Goal: Task Accomplishment & Management: Complete application form

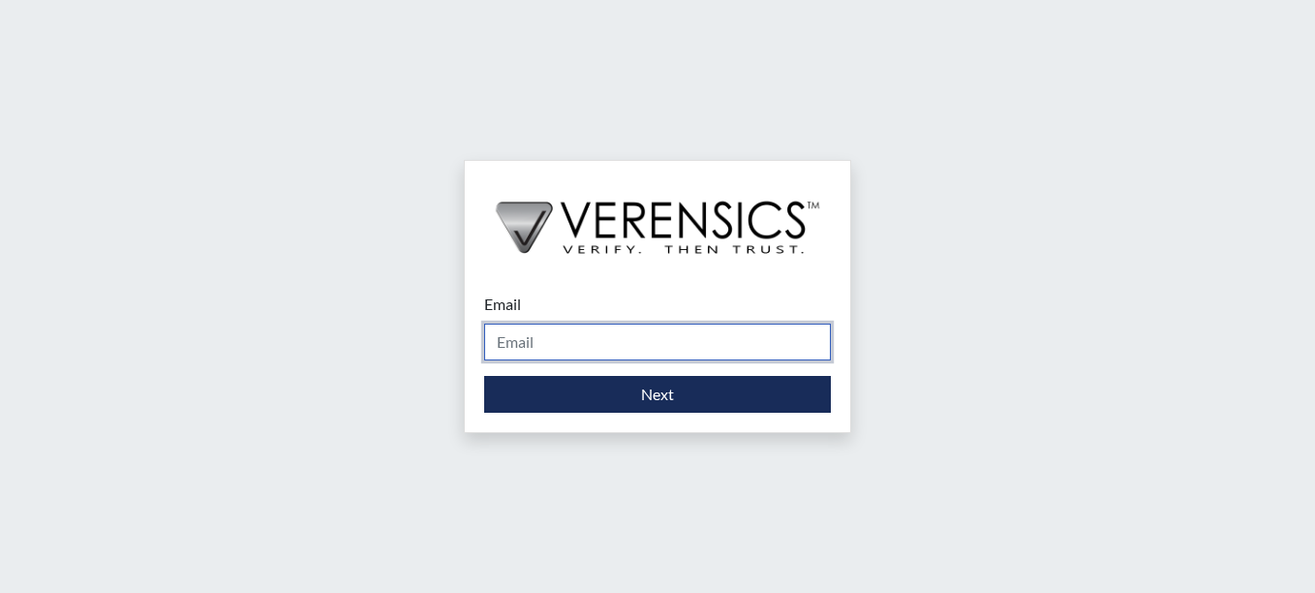
click at [570, 342] on input "Email" at bounding box center [657, 342] width 347 height 37
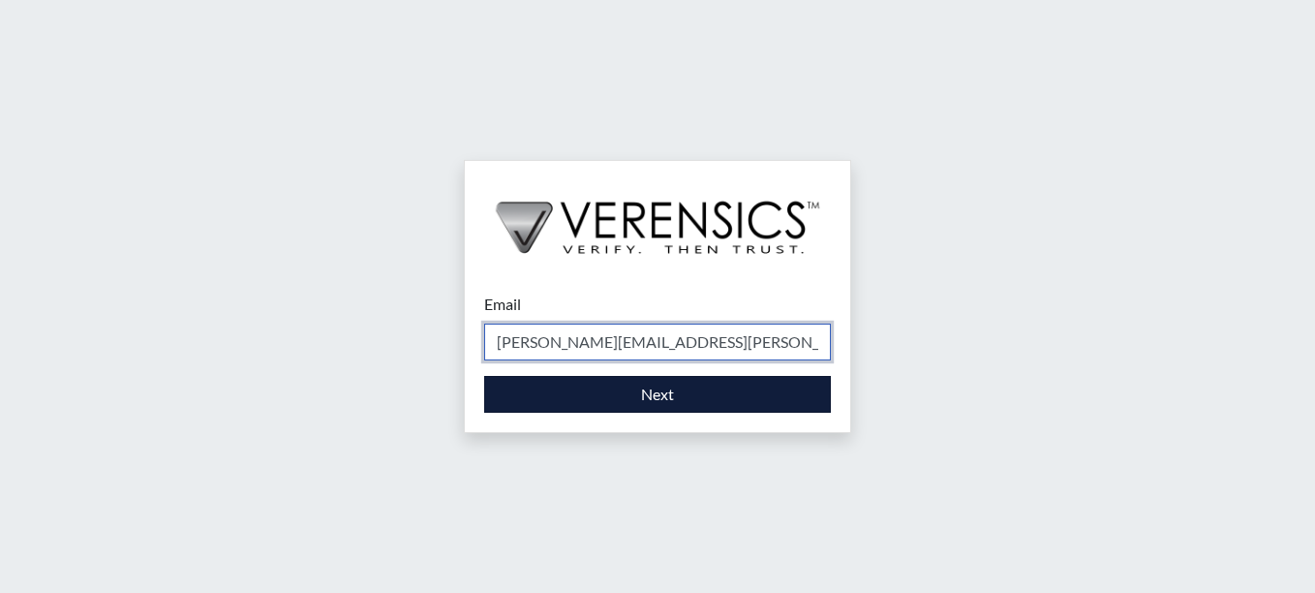
type input "[PERSON_NAME][EMAIL_ADDRESS][PERSON_NAME][DOMAIN_NAME]"
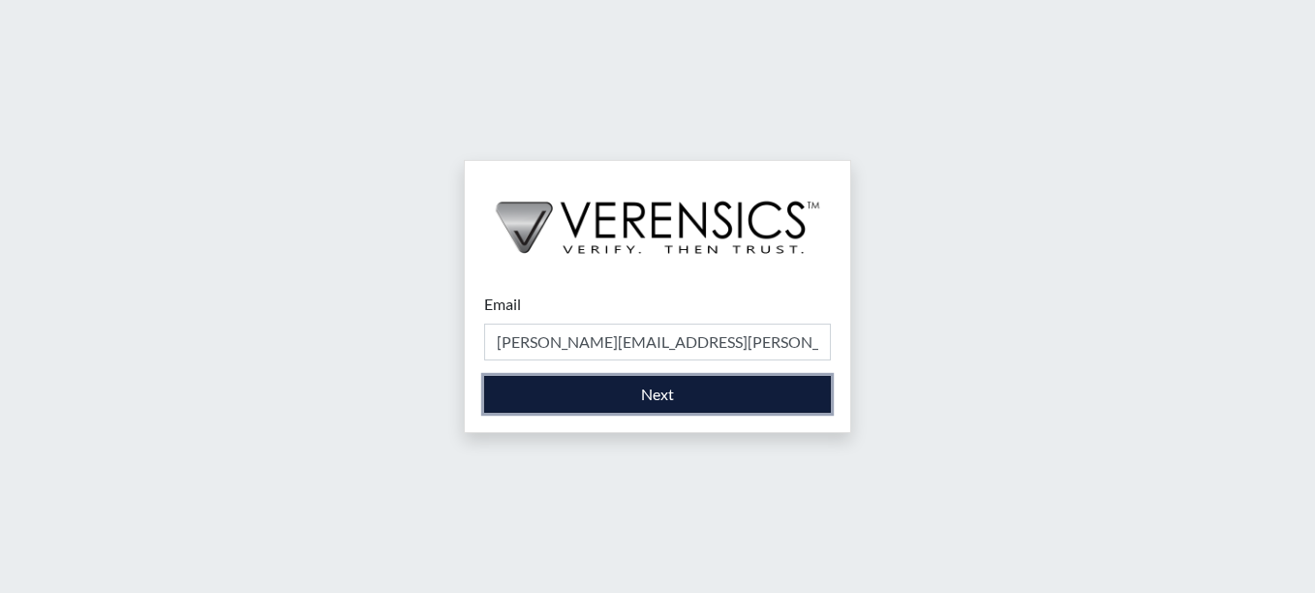
click at [617, 409] on button "Next" at bounding box center [657, 394] width 347 height 37
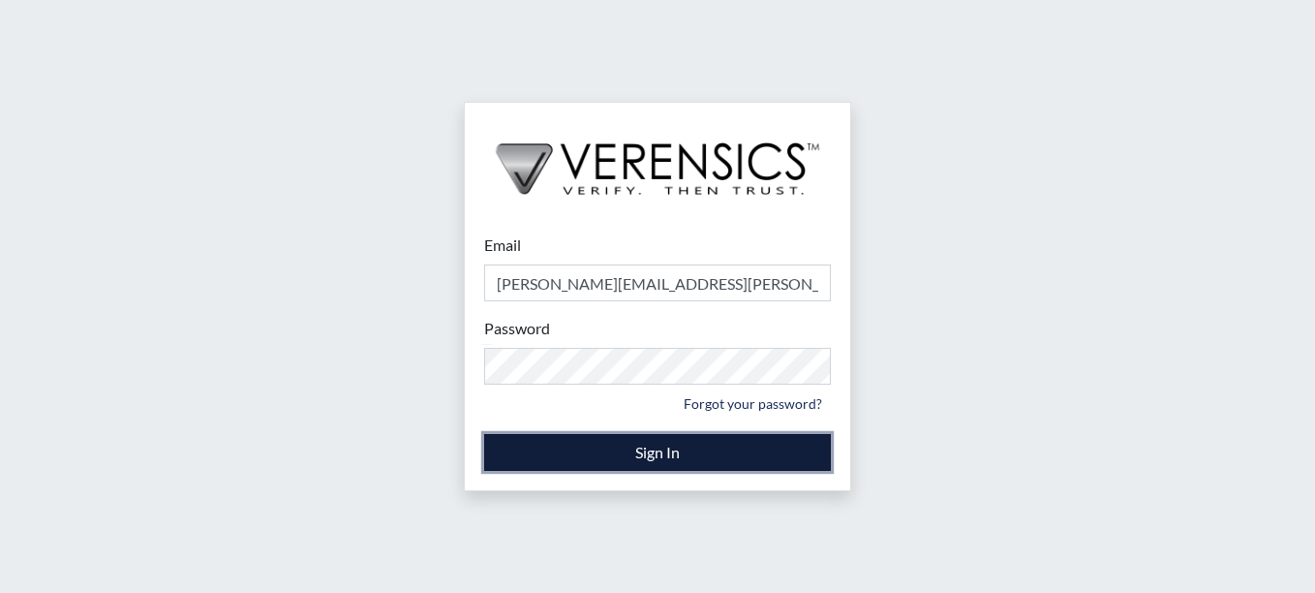
click at [599, 448] on button "Sign In" at bounding box center [657, 452] width 347 height 37
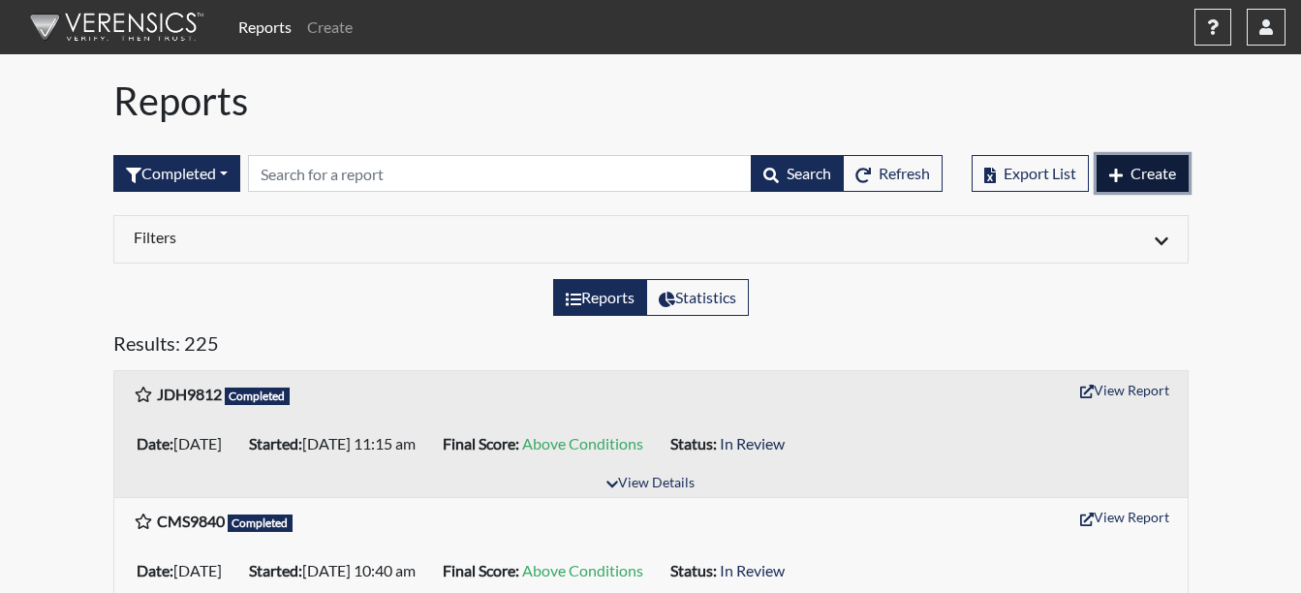
click at [1130, 170] on span "Create" at bounding box center [1153, 173] width 46 height 18
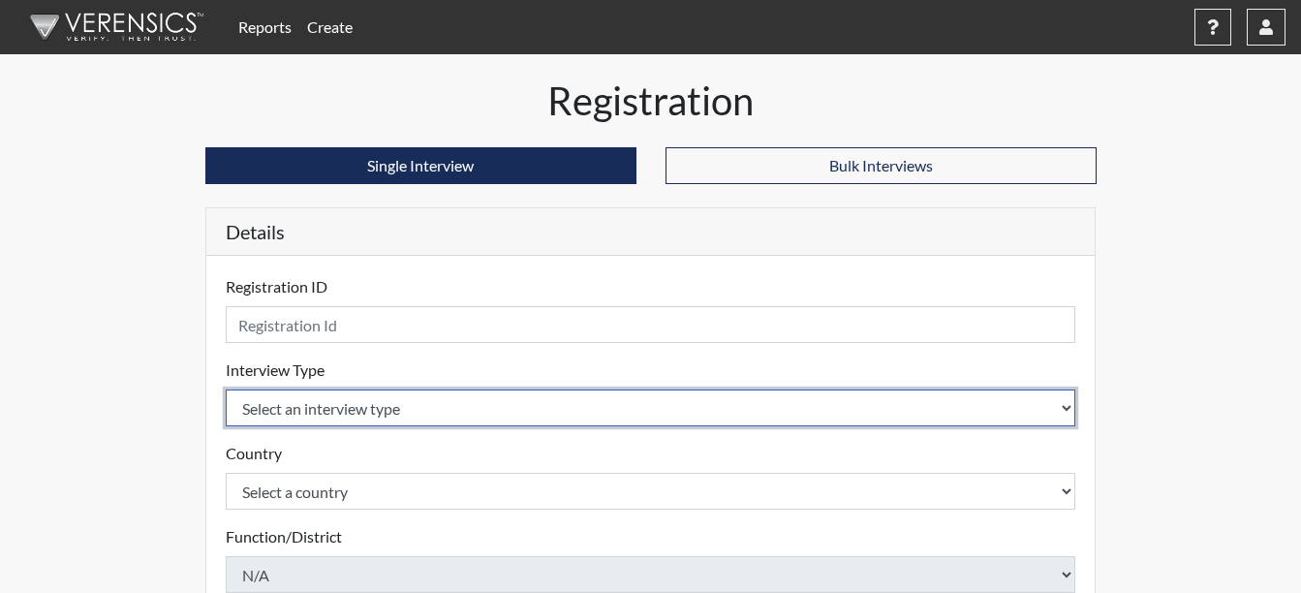
click at [364, 406] on select "Select an interview type Corrections Pre-Employment" at bounding box center [651, 407] width 850 height 37
select select "ff733e93-e1bf-11ea-9c9f-0eff0cf7eb8f"
click at [226, 389] on select "Select an interview type Corrections Pre-Employment" at bounding box center [651, 407] width 850 height 37
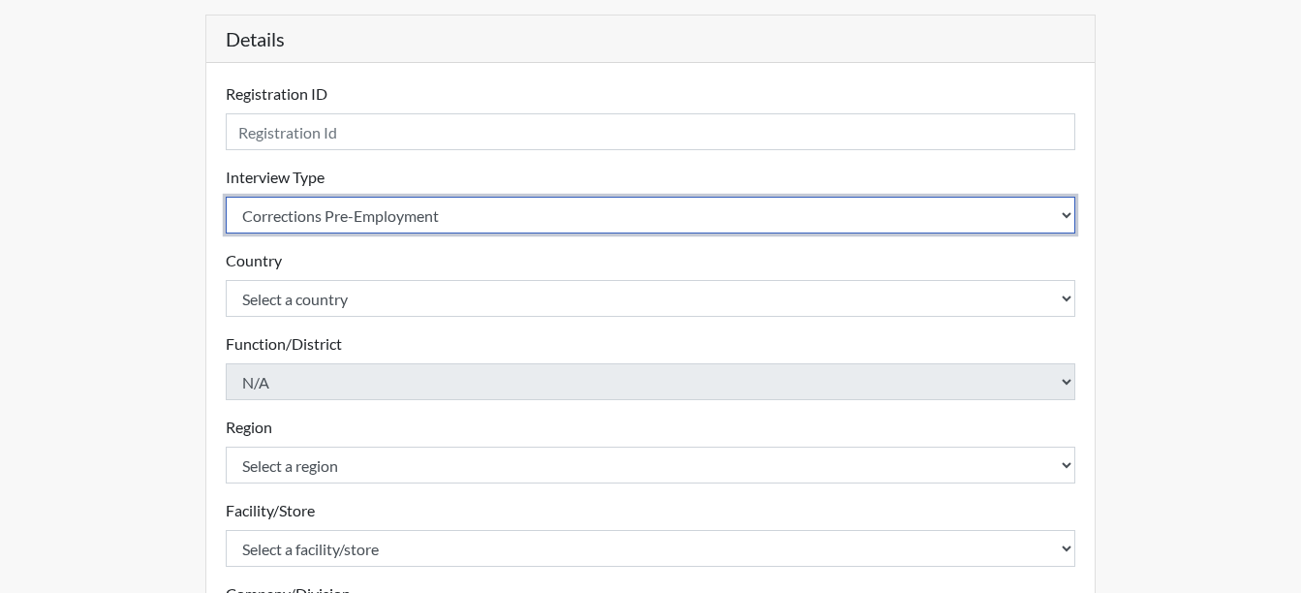
scroll to position [194, 0]
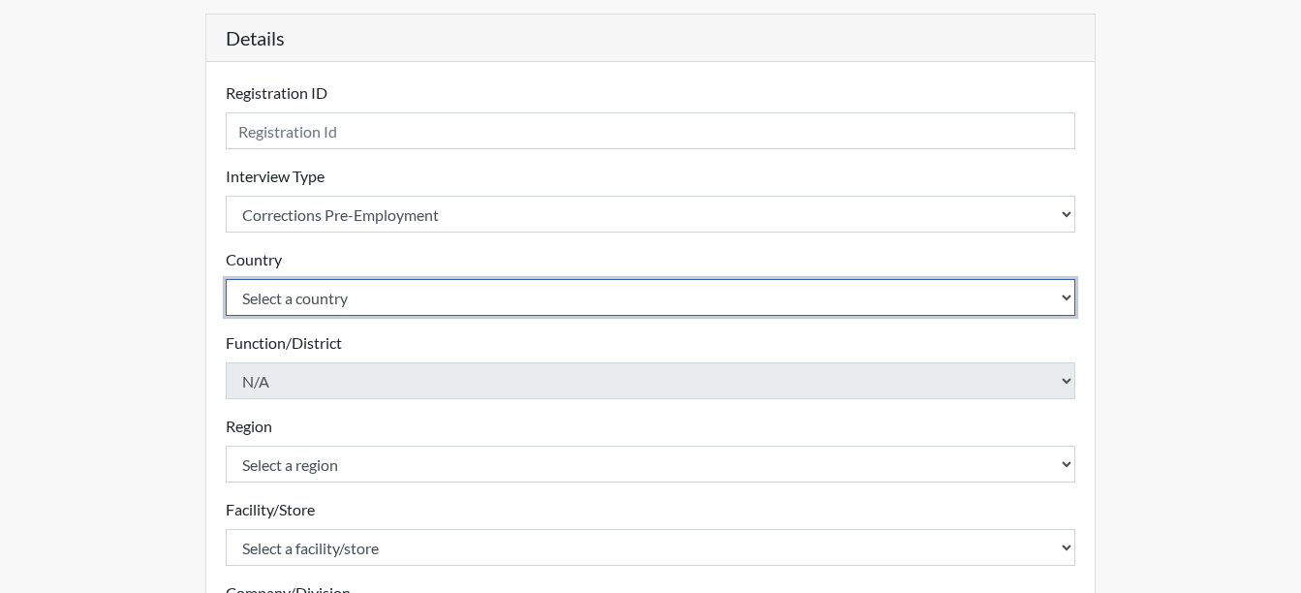
click at [354, 292] on select "Select a country [GEOGRAPHIC_DATA] [GEOGRAPHIC_DATA]" at bounding box center [651, 297] width 850 height 37
select select "united-states-of-[GEOGRAPHIC_DATA]"
click at [226, 279] on select "Select a country [GEOGRAPHIC_DATA] [GEOGRAPHIC_DATA]" at bounding box center [651, 297] width 850 height 37
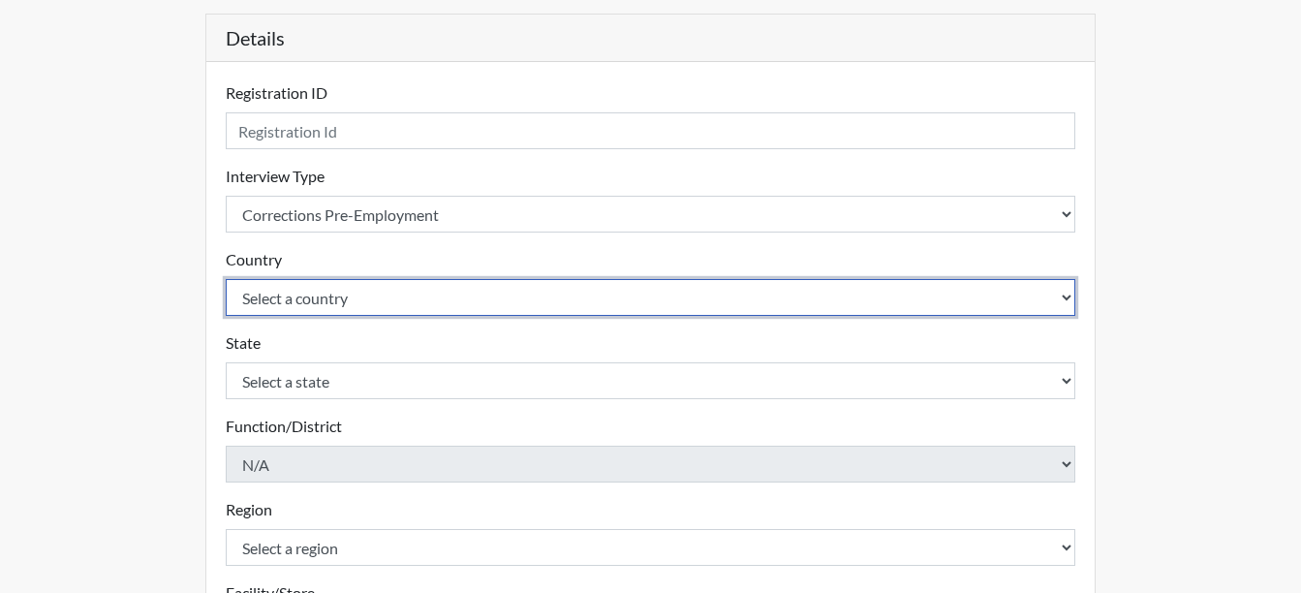
scroll to position [291, 0]
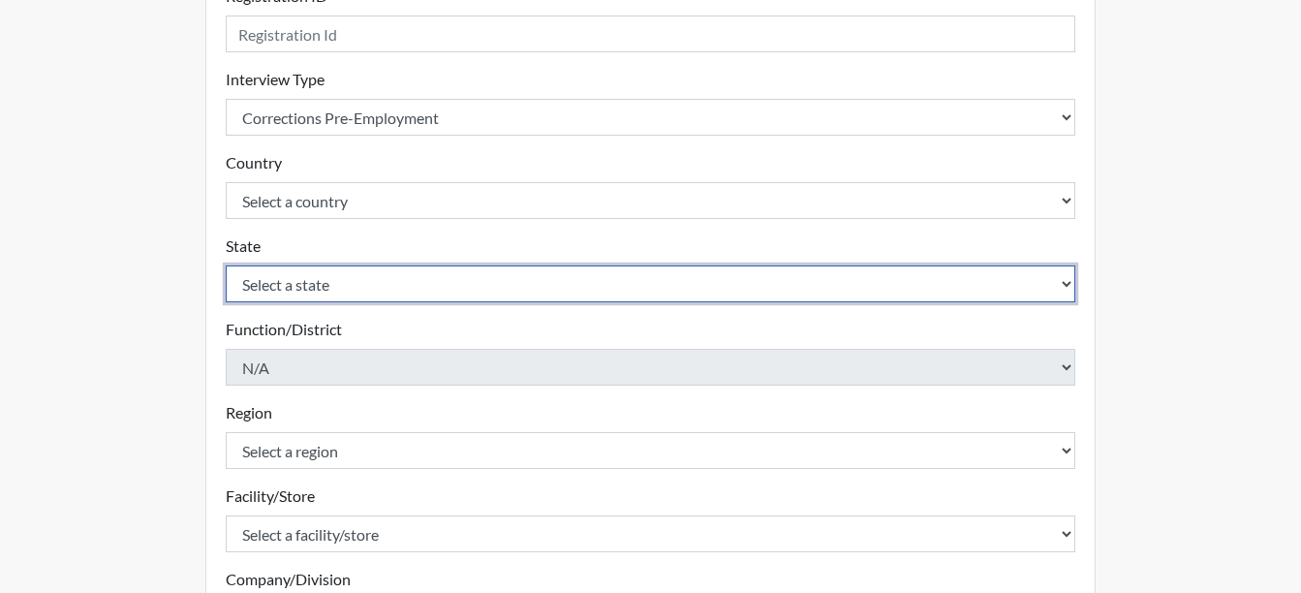
click at [349, 294] on select "Select a state [US_STATE] [US_STATE] [US_STATE] [US_STATE] [US_STATE] [US_STATE…" at bounding box center [651, 283] width 850 height 37
select select "GA"
click at [226, 265] on select "Select a state [US_STATE] [US_STATE] [US_STATE] [US_STATE] [US_STATE] [US_STATE…" at bounding box center [651, 283] width 850 height 37
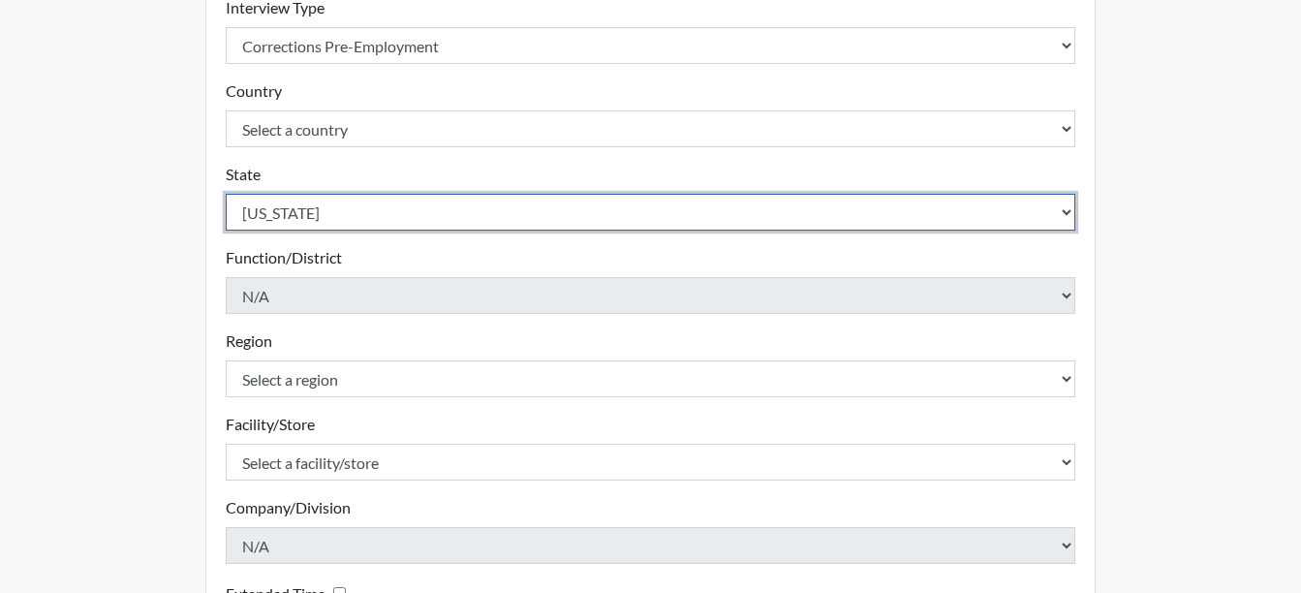
scroll to position [484, 0]
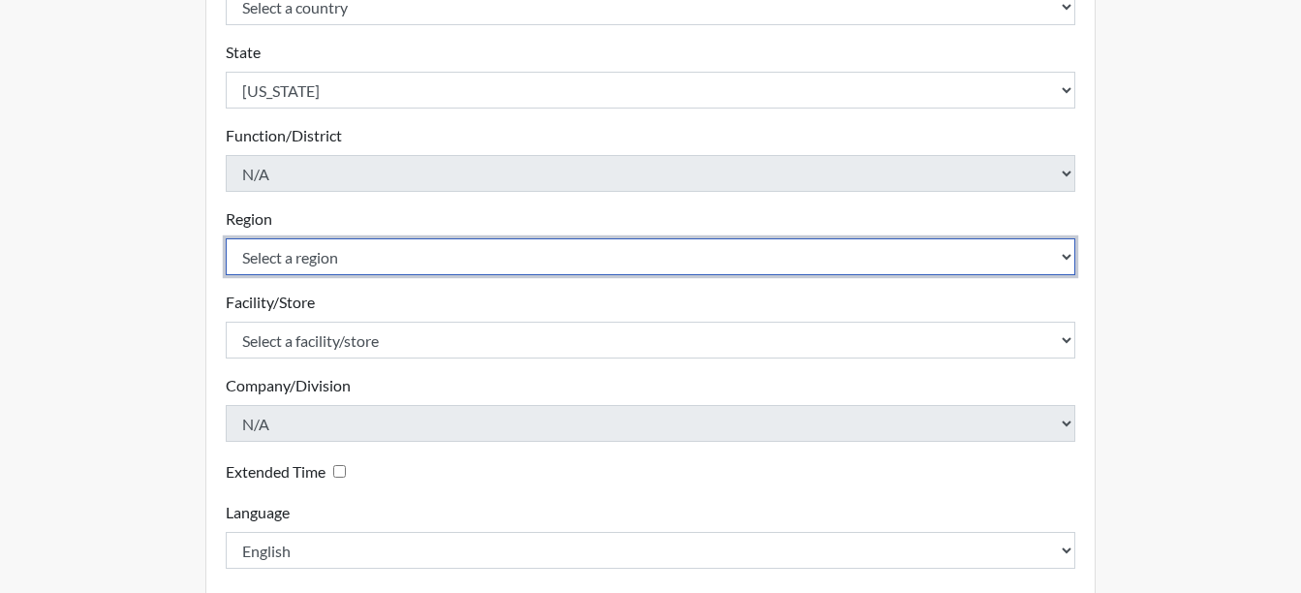
click at [354, 247] on select "Select a region [GEOGRAPHIC_DATA]" at bounding box center [651, 256] width 850 height 37
select select "743fb50d-a618-40f0-9631-f2ad6878b8a9"
click at [226, 238] on select "Select a region [GEOGRAPHIC_DATA]" at bounding box center [651, 256] width 850 height 37
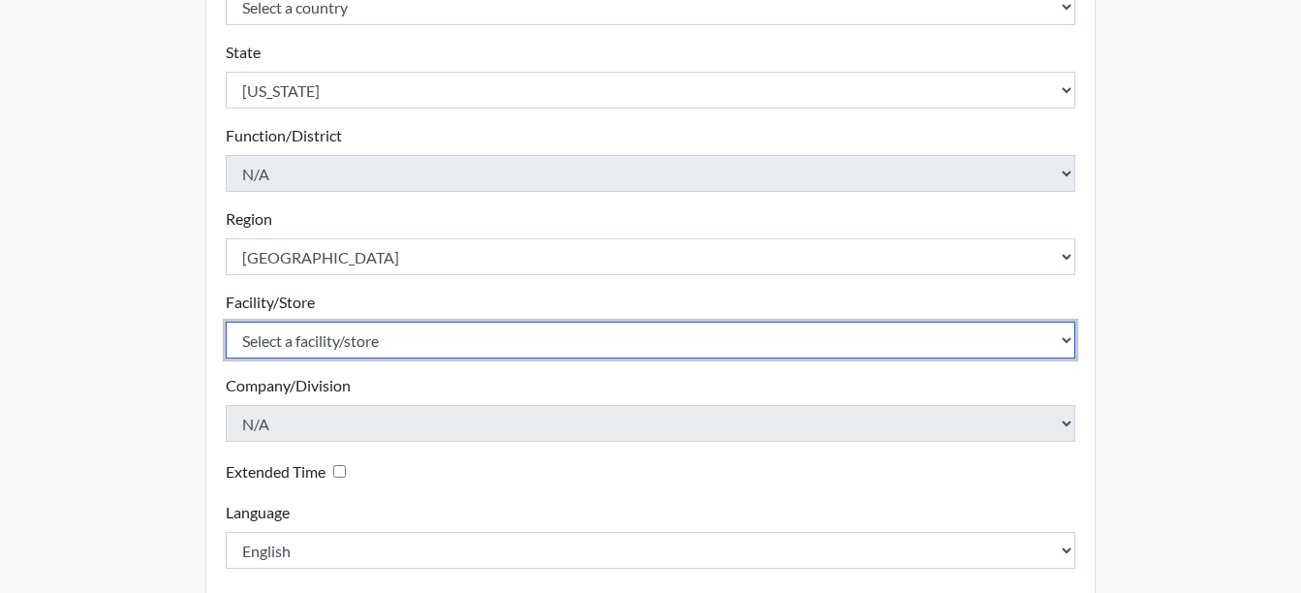
click at [355, 333] on select "Select a facility/store [PERSON_NAME]" at bounding box center [651, 340] width 850 height 37
select select "950a610a-4725-44e0-85ed-e8fd994e2d6b"
click at [226, 322] on select "Select a facility/store [PERSON_NAME]" at bounding box center [651, 340] width 850 height 37
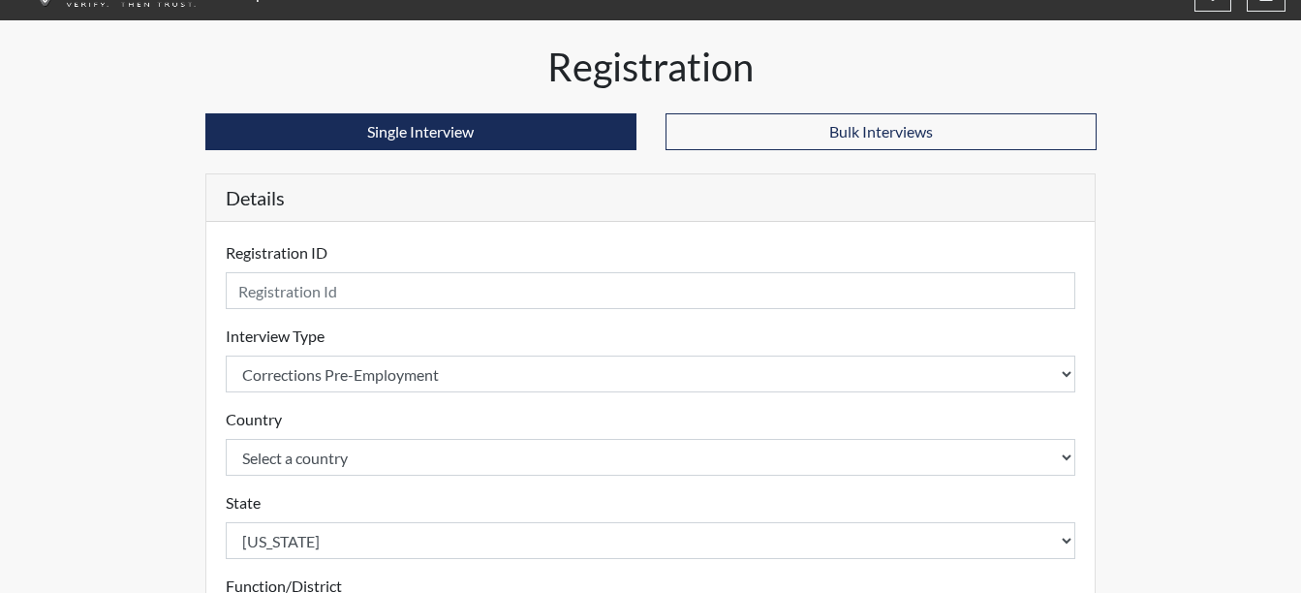
scroll to position [0, 0]
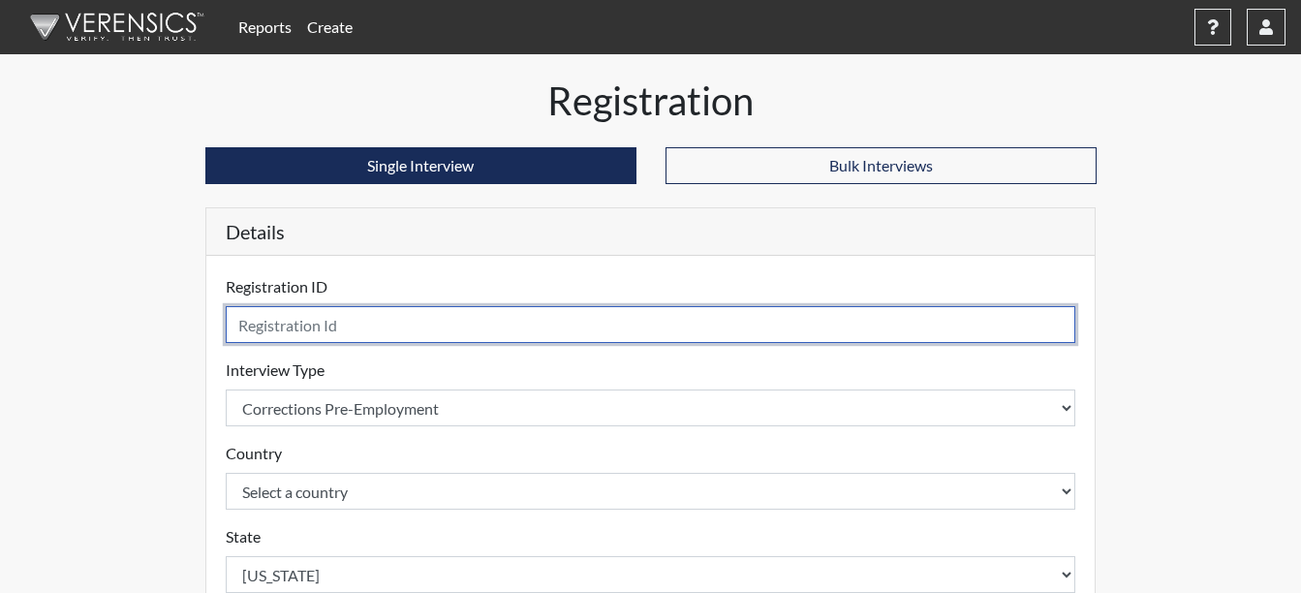
click at [756, 315] on input "text" at bounding box center [651, 324] width 850 height 37
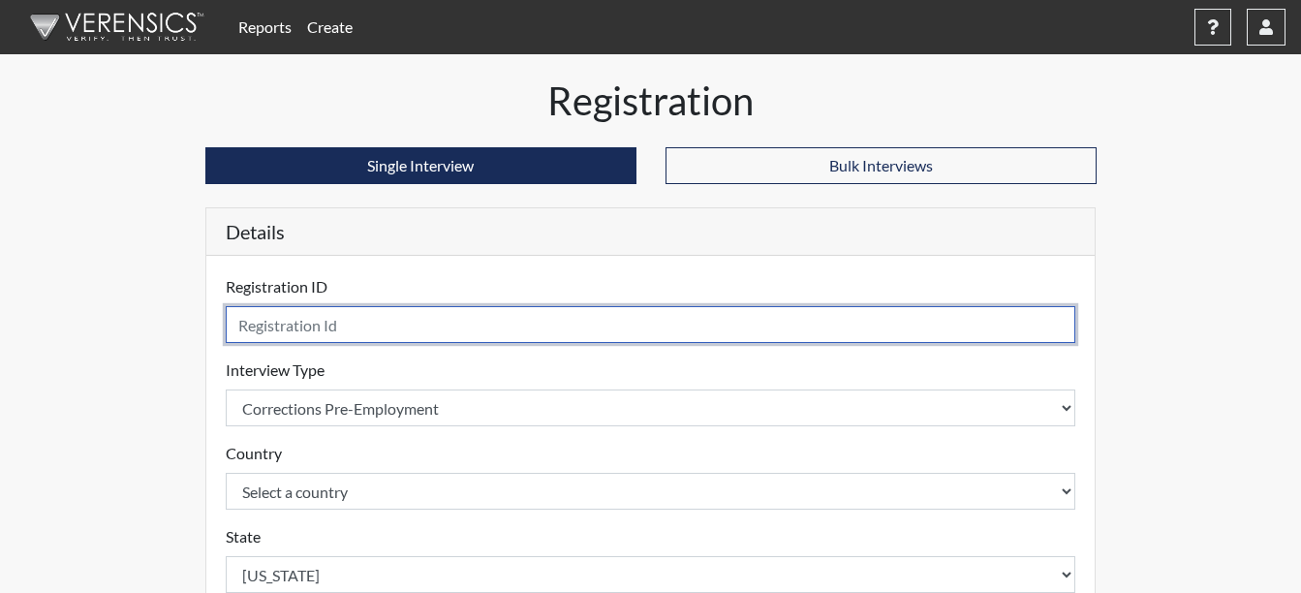
click at [459, 326] on input "text" at bounding box center [651, 324] width 850 height 37
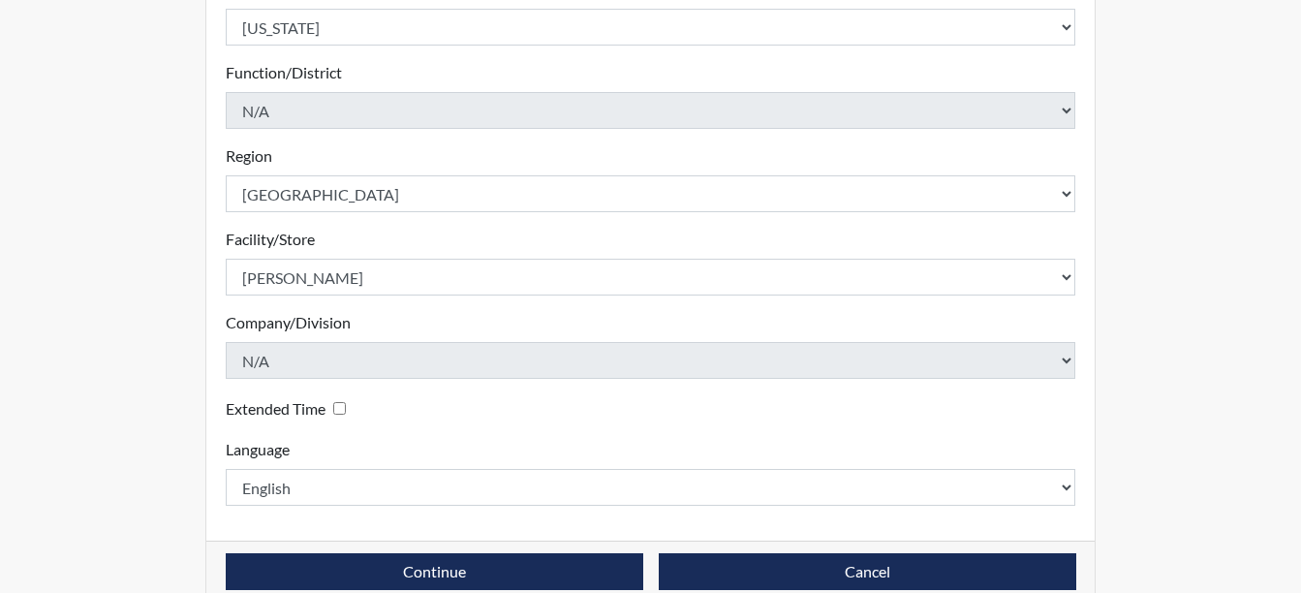
scroll to position [580, 0]
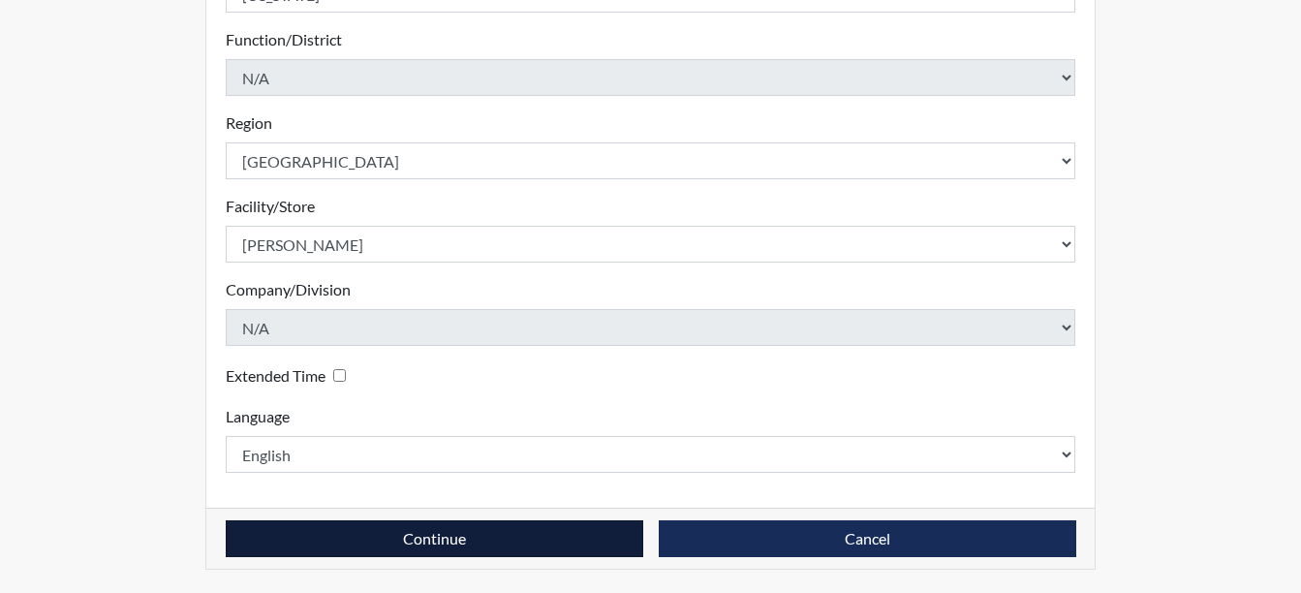
type input "kjw6626"
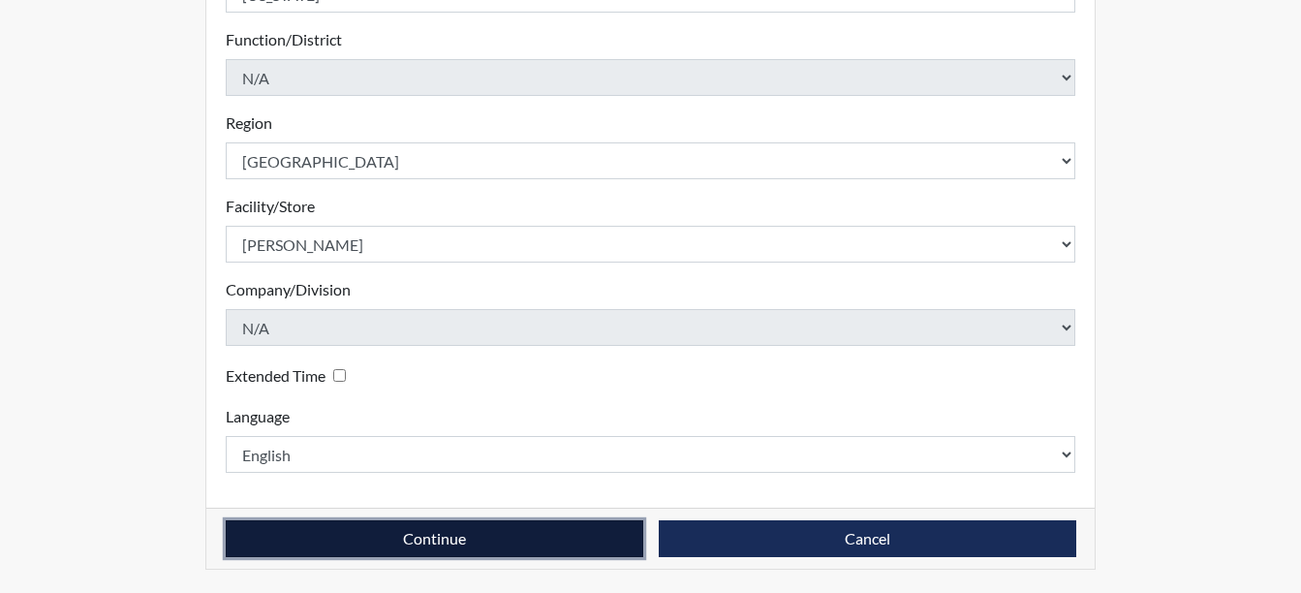
click at [268, 545] on button "Continue" at bounding box center [434, 538] width 417 height 37
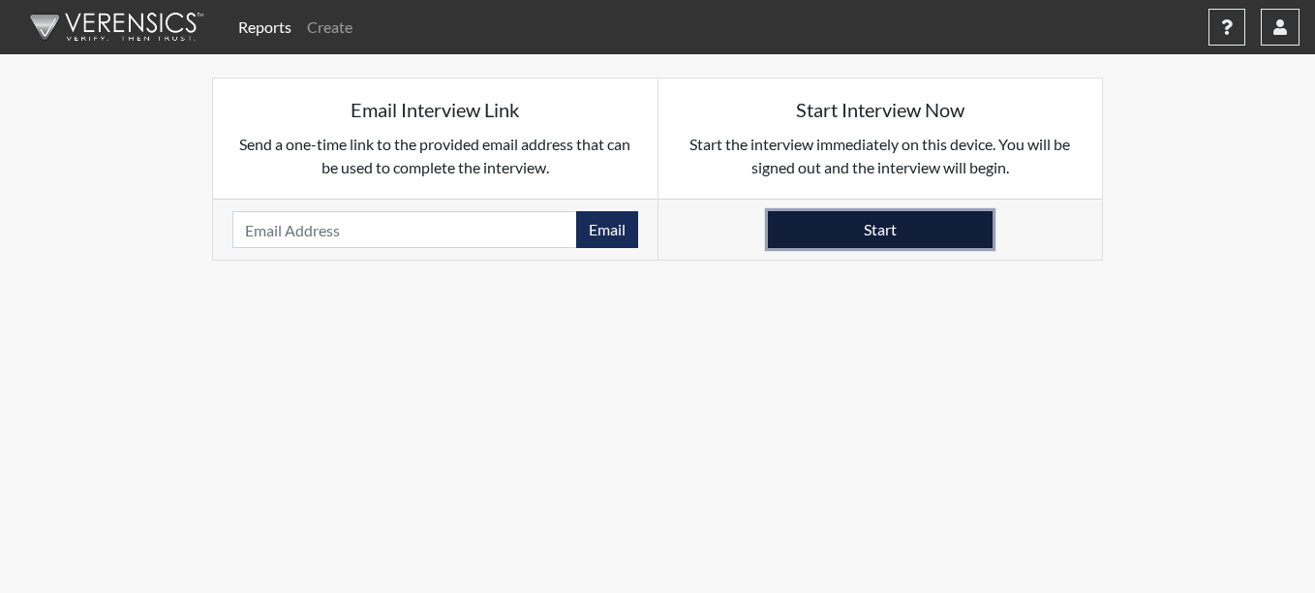
click at [890, 238] on button "Start" at bounding box center [880, 229] width 225 height 37
